Goal: Task Accomplishment & Management: Use online tool/utility

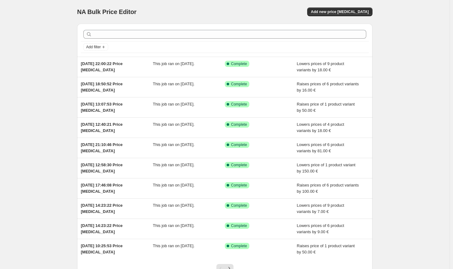
click at [354, 4] on div "NA Bulk Price Editor. This page is ready NA Bulk Price Editor Add new price [ME…" at bounding box center [225, 12] width 296 height 24
click at [352, 9] on button "Add new price [MEDICAL_DATA]" at bounding box center [339, 11] width 65 height 9
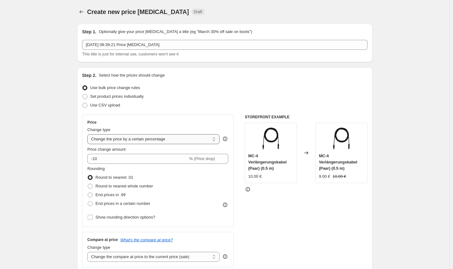
click at [156, 139] on select "Change the price to a certain amount Change the price by a certain amount Chang…" at bounding box center [153, 139] width 132 height 10
select select "by"
click at [89, 134] on select "Change the price to a certain amount Change the price by a certain amount Chang…" at bounding box center [153, 139] width 132 height 10
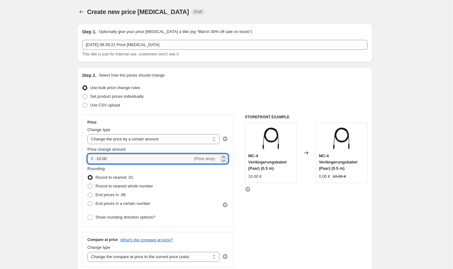
drag, startPoint x: 115, startPoint y: 160, endPoint x: 95, endPoint y: 156, distance: 20.0
click at [95, 156] on div "€ -10.00 (Price drop)" at bounding box center [157, 159] width 141 height 10
type input "20.00"
click at [134, 186] on span "Round to nearest whole number" at bounding box center [125, 186] width 58 height 5
click at [88, 184] on input "Round to nearest whole number" at bounding box center [88, 184] width 0 height 0
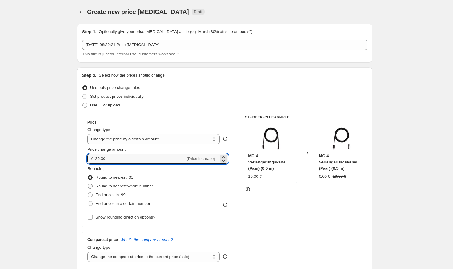
radio input "true"
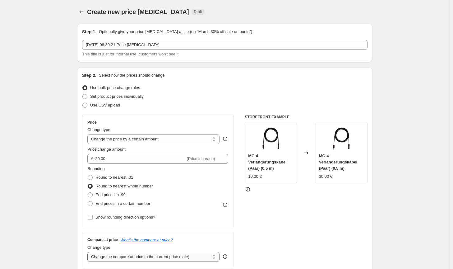
click at [176, 256] on select "Change the compare at price to the current price (sale) Change the compare at p…" at bounding box center [153, 257] width 132 height 10
select select "no_change"
click at [89, 252] on select "Change the compare at price to the current price (sale) Change the compare at p…" at bounding box center [153, 257] width 132 height 10
click at [324, 241] on div "STOREFRONT EXAMPLE MC-4 Verlängerungskabel (Paar) (0.5 m) 10.00 € Changed to MC…" at bounding box center [306, 191] width 123 height 152
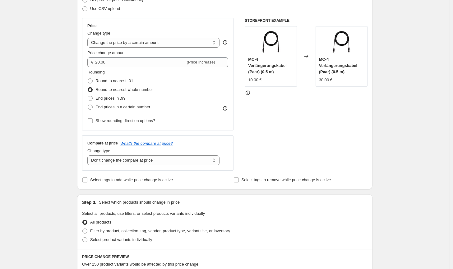
scroll to position [187, 0]
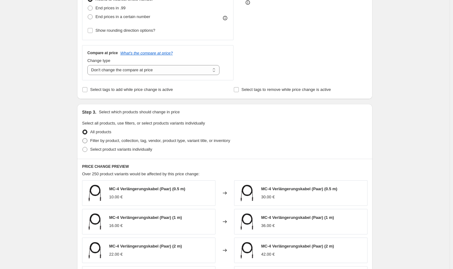
click at [225, 139] on span "Filter by product, collection, tag, vendor, product type, variant title, or inv…" at bounding box center [160, 140] width 140 height 5
click at [83, 138] on input "Filter by product, collection, tag, vendor, product type, variant title, or inv…" at bounding box center [82, 138] width 0 height 0
radio input "true"
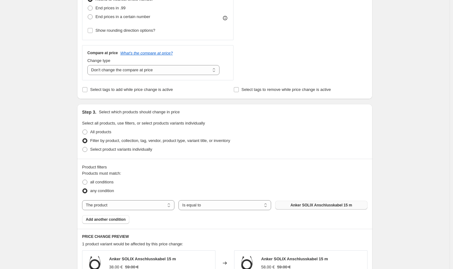
click at [331, 208] on button "Anker SOLIX Anschlusskabel 15 m" at bounding box center [321, 205] width 92 height 9
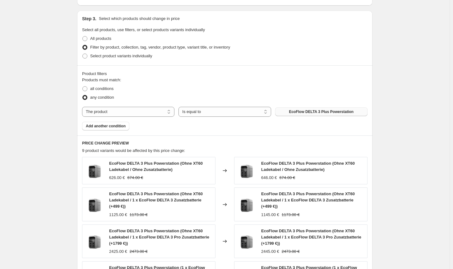
scroll to position [0, 0]
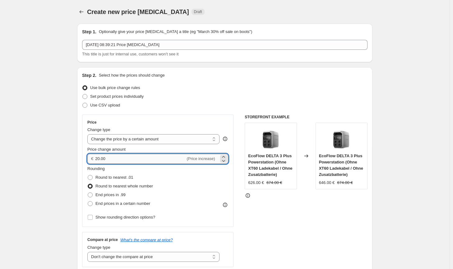
click at [101, 157] on input "20.00" at bounding box center [140, 159] width 90 height 10
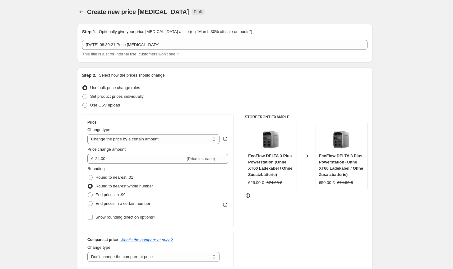
click at [312, 225] on div "STOREFRONT EXAMPLE EcoFlow DELTA 3 Plus Powerstation (Ohne XT60 Ladekabel / Ohn…" at bounding box center [306, 191] width 123 height 152
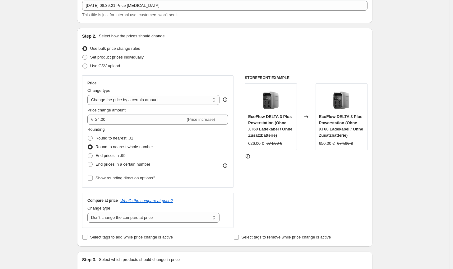
scroll to position [31, 0]
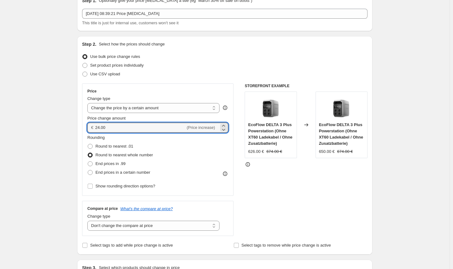
drag, startPoint x: 101, startPoint y: 127, endPoint x: 132, endPoint y: 135, distance: 32.4
click at [100, 127] on input "24.00" at bounding box center [140, 128] width 90 height 10
type input "21.00"
click at [282, 194] on div "STOREFRONT EXAMPLE EcoFlow DELTA 3 Plus Powerstation (Ohne XT60 Ladekabel / Ohn…" at bounding box center [306, 159] width 123 height 152
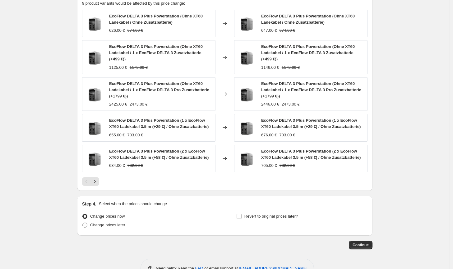
scroll to position [445, 0]
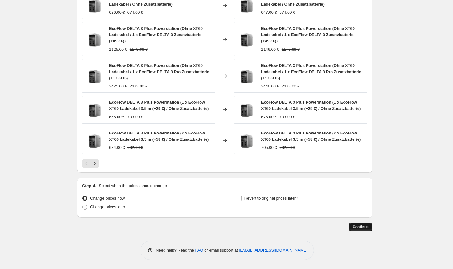
click at [361, 229] on span "Continue" at bounding box center [361, 226] width 16 height 5
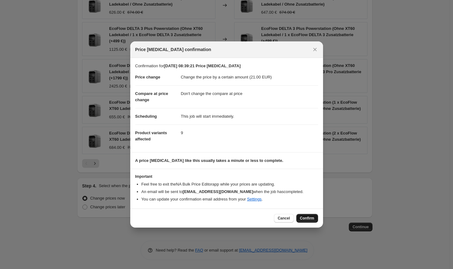
click at [315, 220] on button "Confirm" at bounding box center [308, 218] width 22 height 9
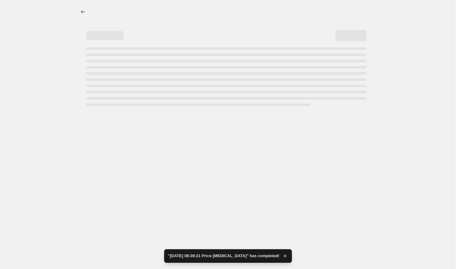
select select "by"
select select "no_change"
